Goal: Go to known website: Access a specific website the user already knows

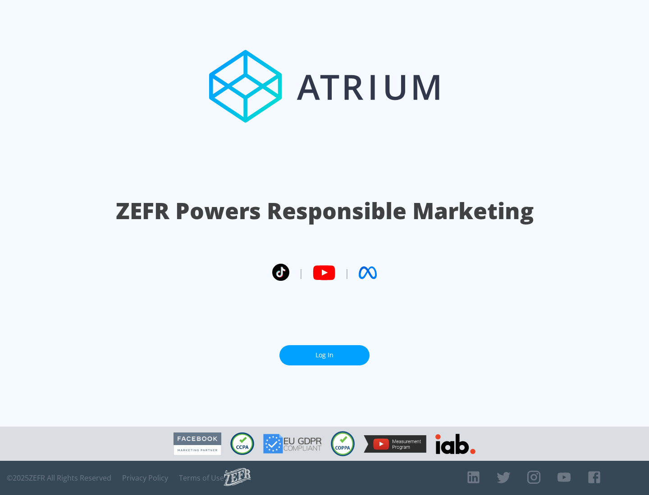
click at [324, 355] on link "Log In" at bounding box center [324, 355] width 90 height 20
